Goal: Task Accomplishment & Management: Manage account settings

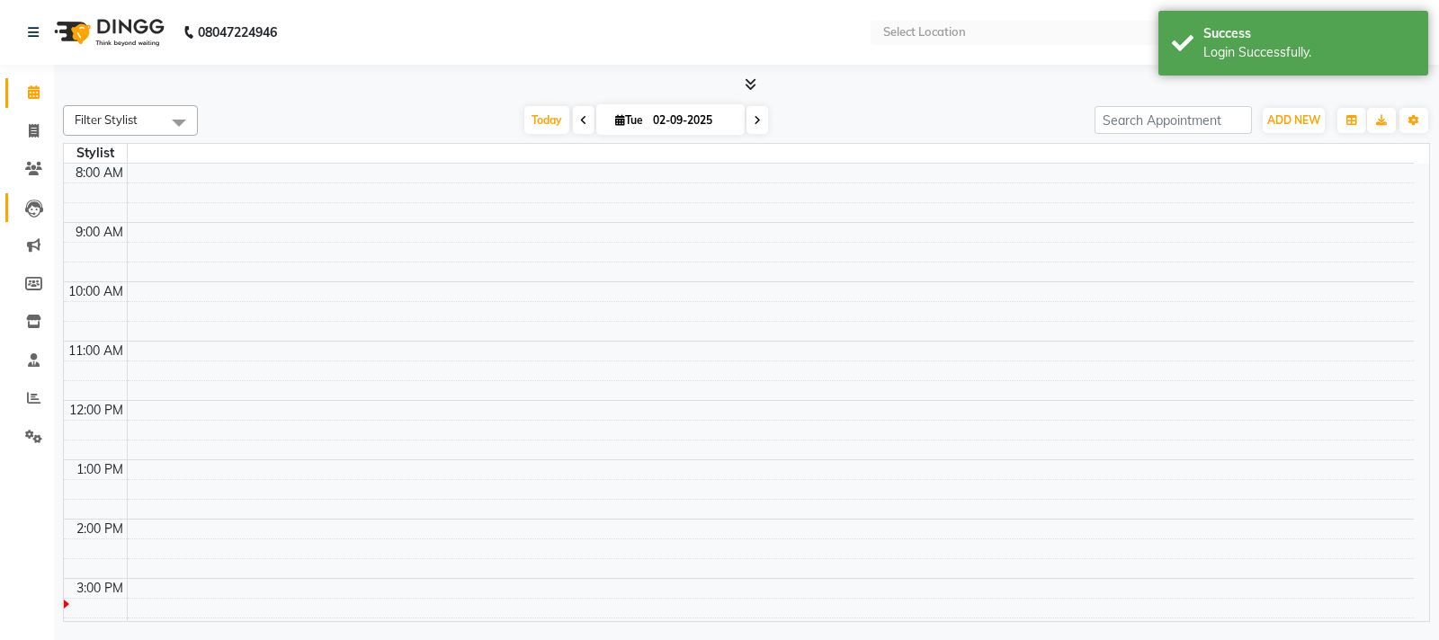
select select "en"
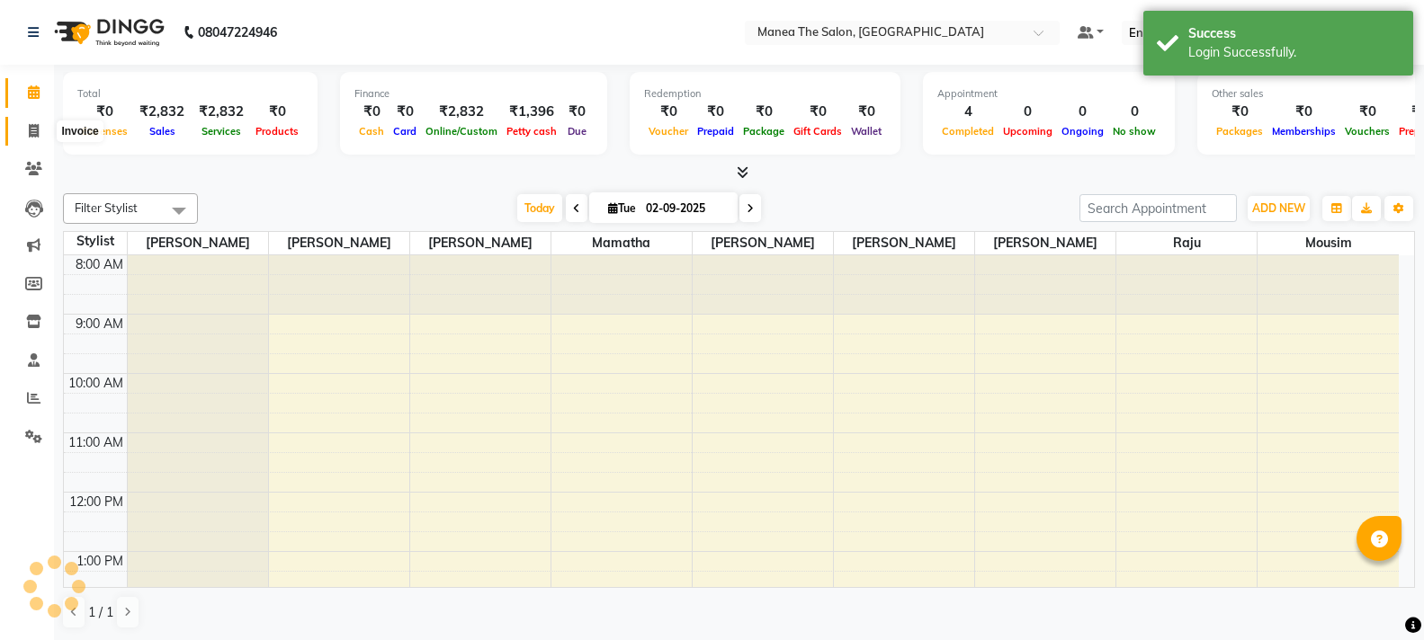
click at [35, 132] on icon at bounding box center [34, 130] width 10 height 13
select select "service"
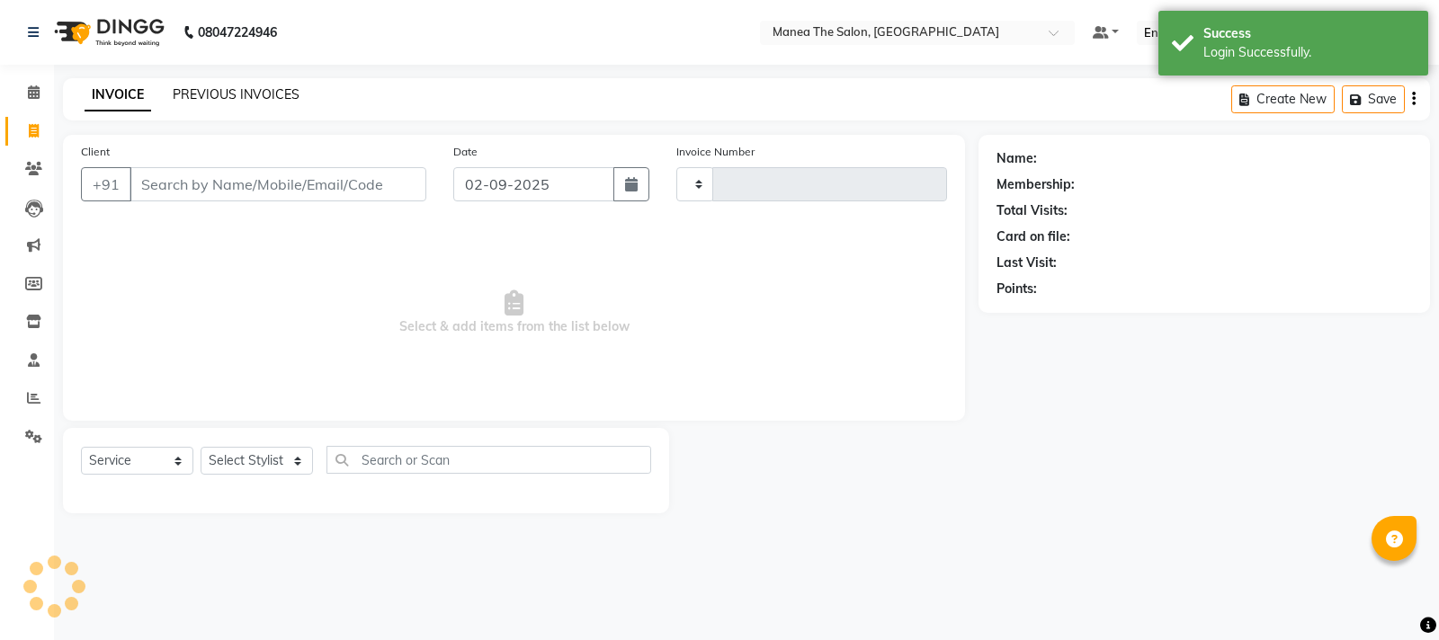
click at [214, 87] on link "PREVIOUS INVOICES" at bounding box center [236, 94] width 127 height 16
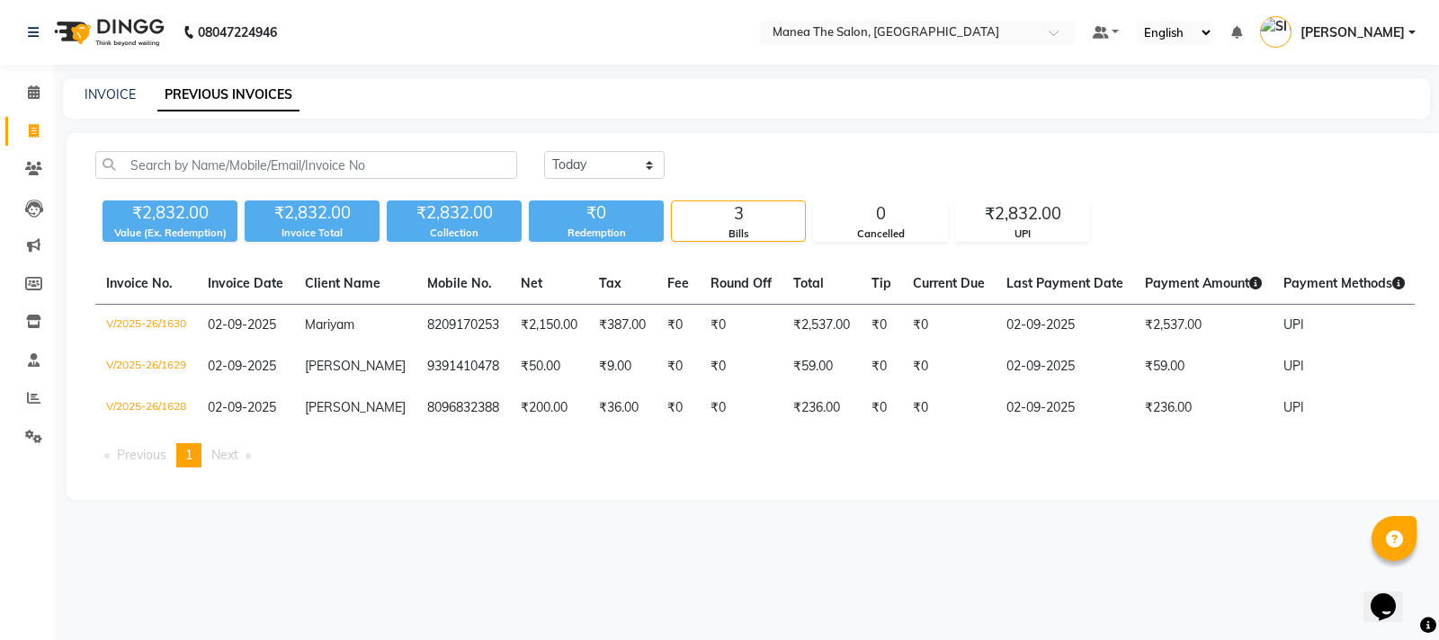
click at [1367, 32] on span "[PERSON_NAME]" at bounding box center [1353, 32] width 104 height 19
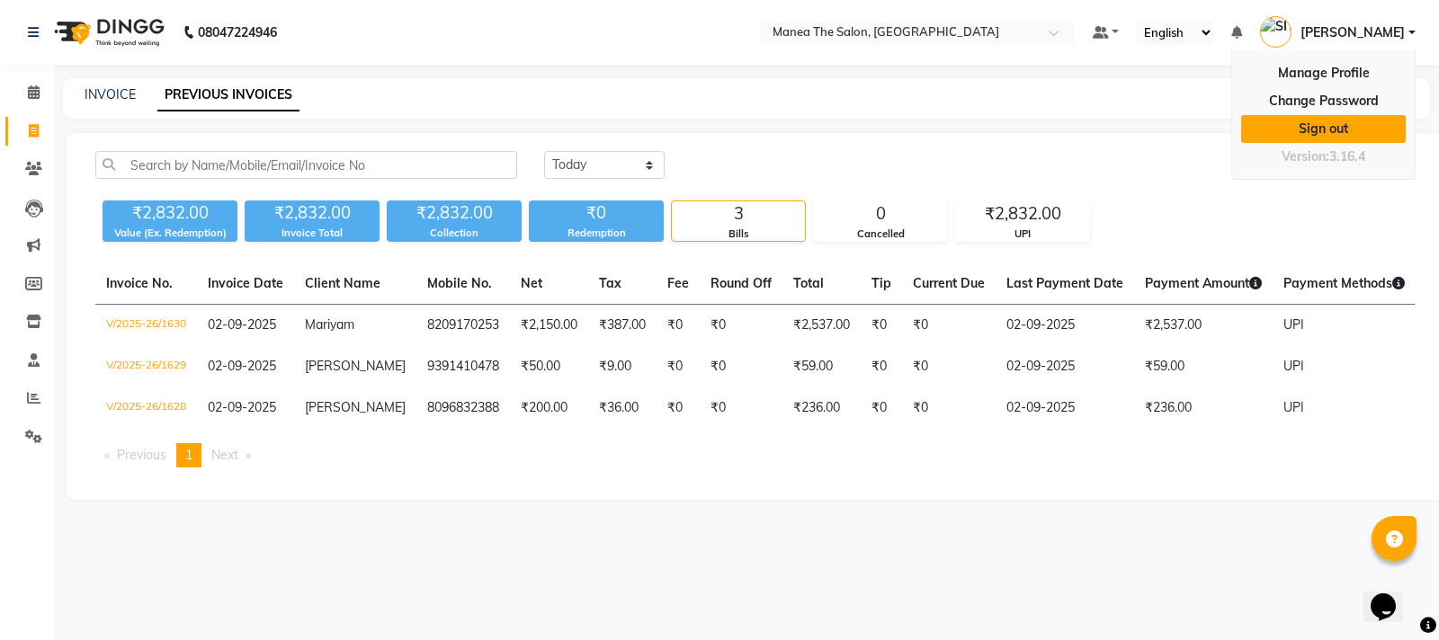
click at [1327, 133] on link "Sign out" at bounding box center [1323, 129] width 165 height 28
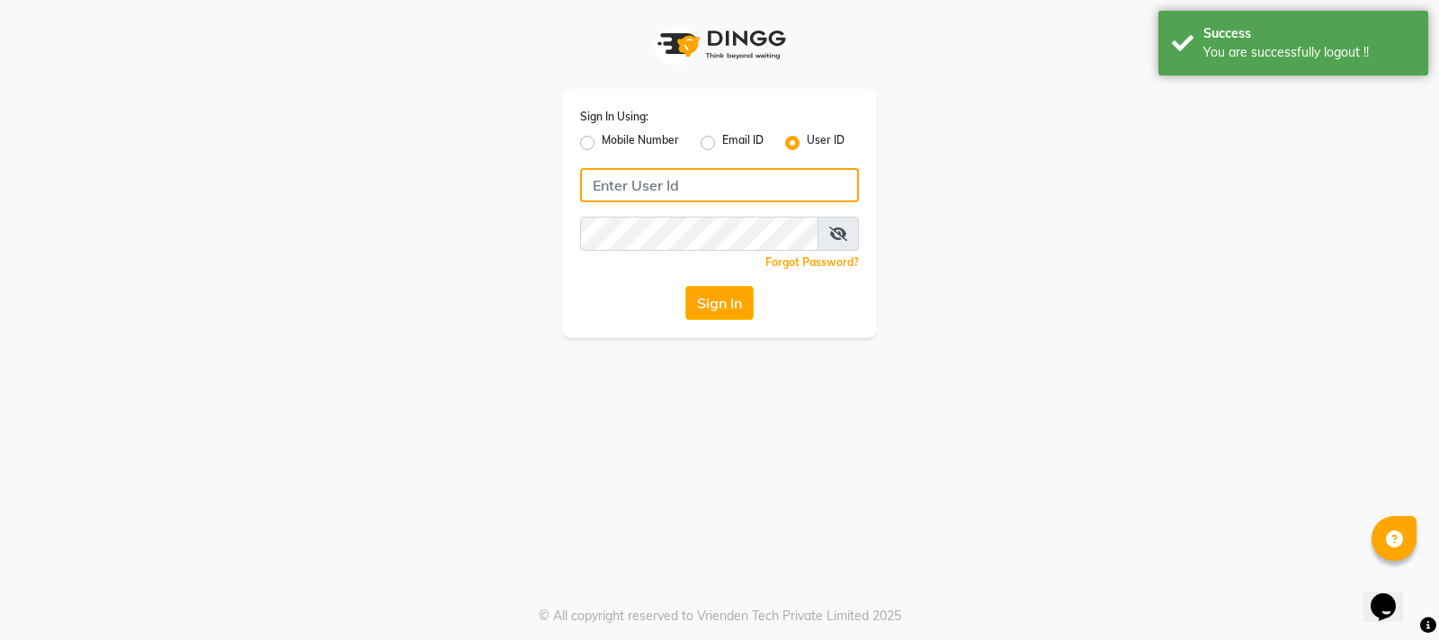
type input "7997662345"
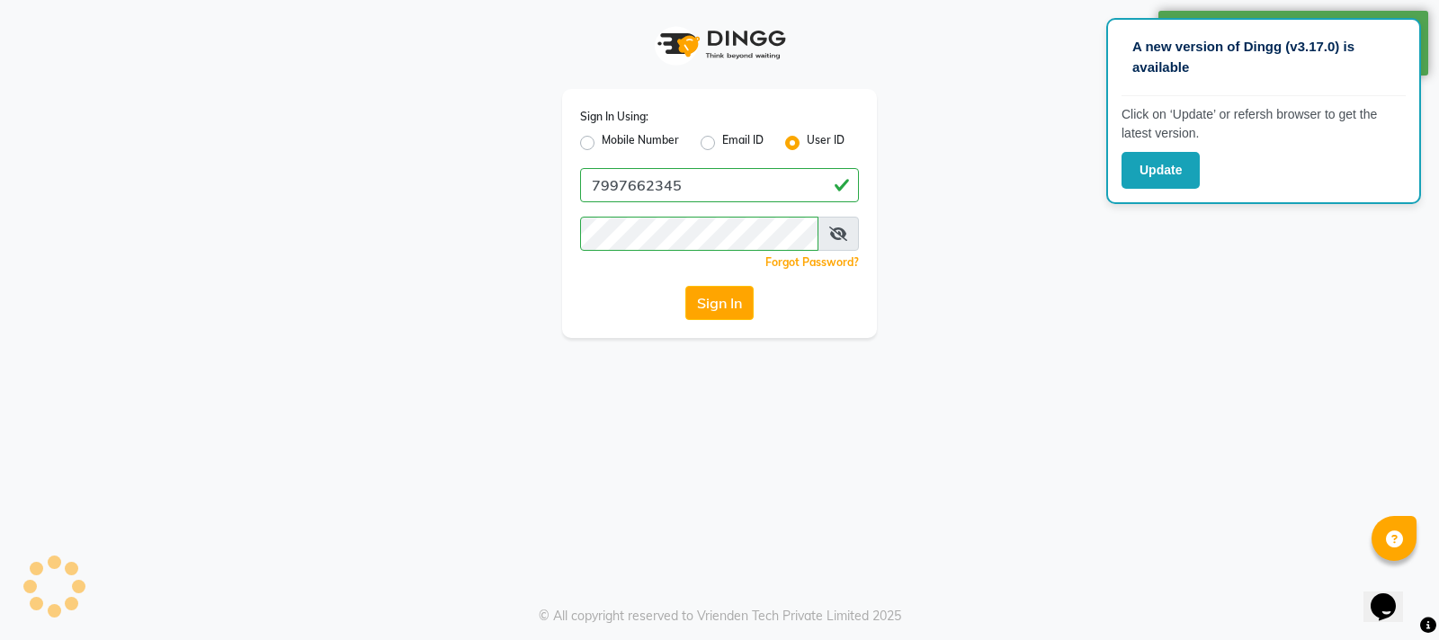
click at [602, 137] on label "Mobile Number" at bounding box center [640, 143] width 77 height 22
click at [602, 137] on input "Mobile Number" at bounding box center [608, 138] width 12 height 12
radio input "true"
radio input "false"
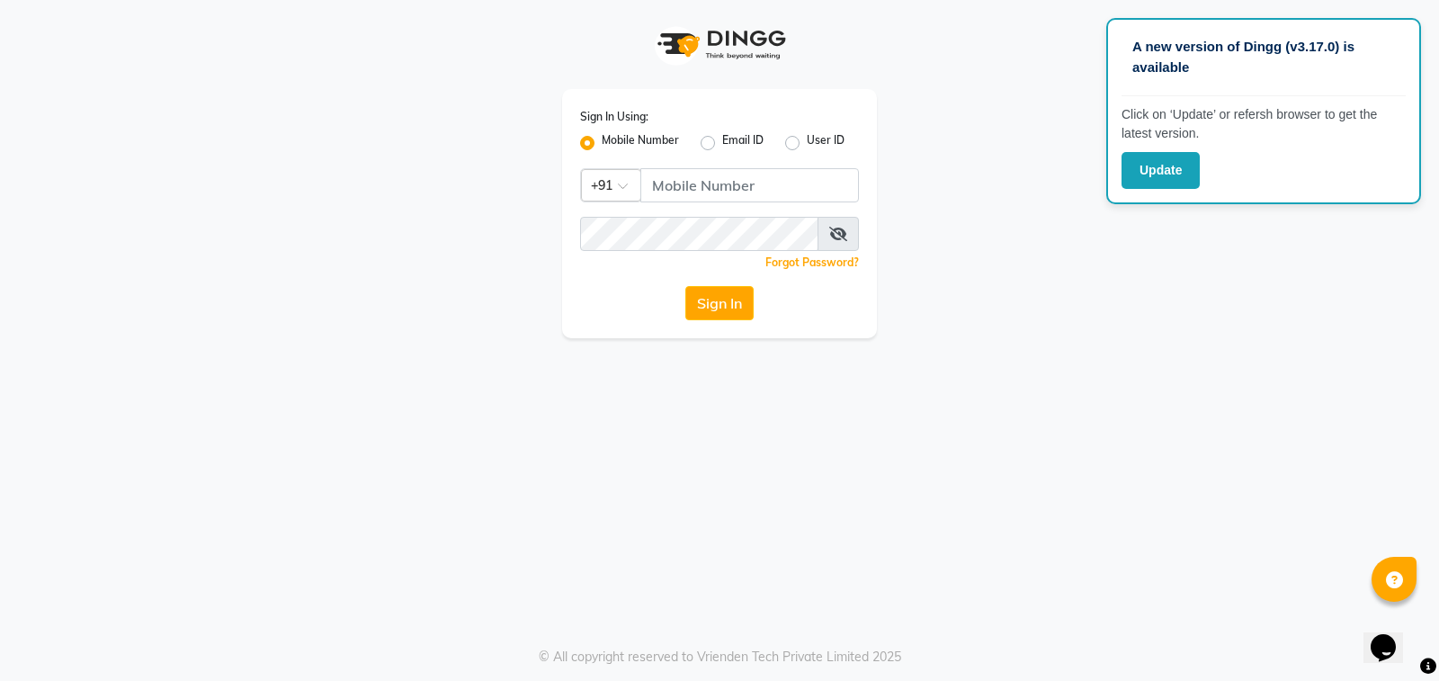
click at [1186, 278] on div "Sign In Using: Mobile Number Email ID User ID Country Code × +91 Remember me Fo…" at bounding box center [719, 169] width 1025 height 338
click at [1024, 121] on div "Sign In Using: Mobile Number Email ID User ID Country Code × +91 Remember me Fo…" at bounding box center [719, 169] width 1025 height 338
click at [1407, 26] on div "A new version of Dingg (v3.17.0) is available Click on ‘Update’ or refersh brow…" at bounding box center [1263, 111] width 315 height 186
click at [1120, 27] on div "A new version of Dingg (v3.17.0) is available Click on ‘Update’ or refersh brow…" at bounding box center [1263, 111] width 315 height 186
drag, startPoint x: 1026, startPoint y: 237, endPoint x: 1011, endPoint y: 287, distance: 51.8
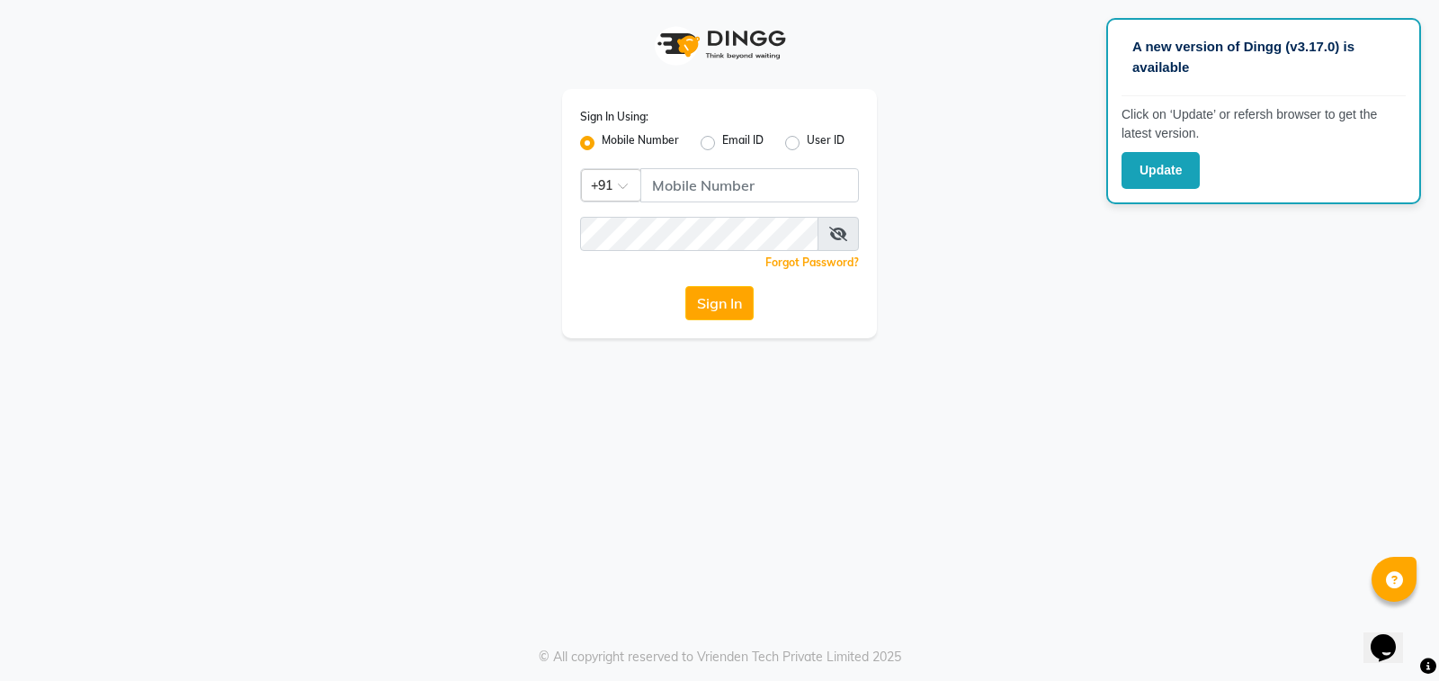
click at [1011, 287] on div "Sign In Using: Mobile Number Email ID User ID Country Code × +91 Remember me Fo…" at bounding box center [719, 169] width 1025 height 338
click at [996, 281] on div "Sign In Using: Mobile Number Email ID User ID Country Code × +91 Remember me Fo…" at bounding box center [719, 169] width 1025 height 338
click at [659, 181] on input "Username" at bounding box center [749, 185] width 219 height 34
type input "9490021622"
click at [600, 298] on div "Sign In" at bounding box center [719, 303] width 279 height 34
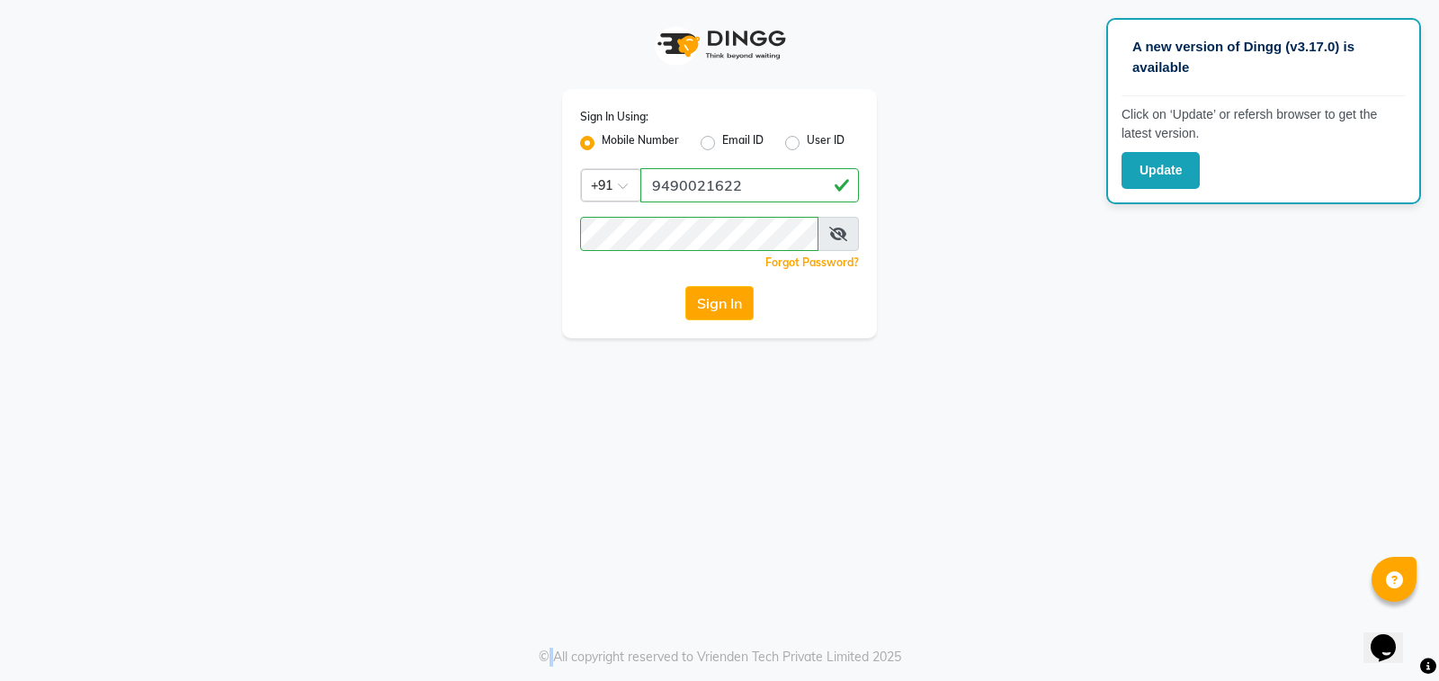
drag, startPoint x: 606, startPoint y: 294, endPoint x: 625, endPoint y: 309, distance: 24.3
click at [625, 309] on div "Sign In" at bounding box center [719, 303] width 279 height 34
click at [720, 305] on button "Sign In" at bounding box center [719, 303] width 68 height 34
